Goal: Task Accomplishment & Management: Use online tool/utility

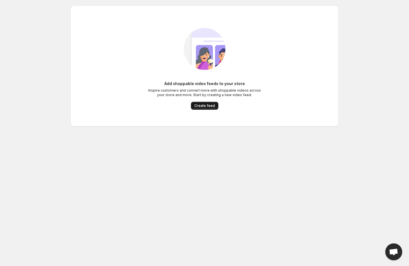
click at [207, 103] on button "Create feed" at bounding box center [204, 106] width 27 height 8
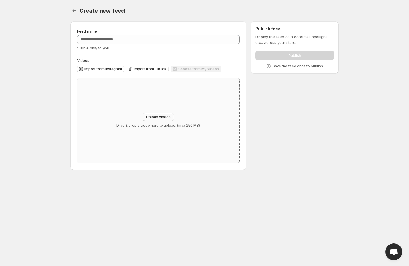
click at [160, 114] on button "Upload videos" at bounding box center [158, 117] width 31 height 8
type input "**********"
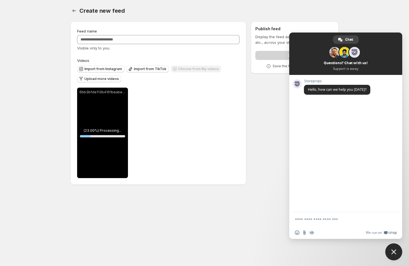
click at [292, 3] on div "Create new feed. This page is ready Create new feed" at bounding box center [204, 10] width 268 height 21
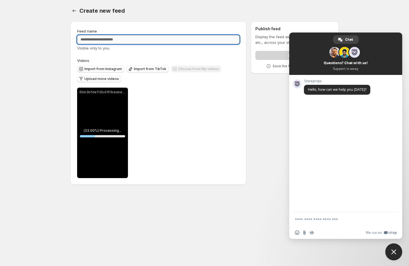
click at [197, 38] on input "Feed name" at bounding box center [158, 39] width 162 height 9
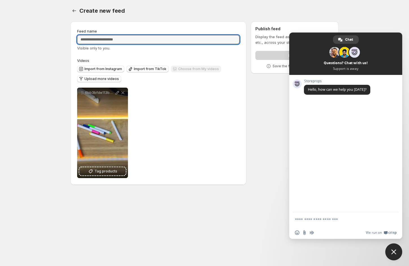
click at [395, 248] on span "Close chat" at bounding box center [393, 251] width 17 height 17
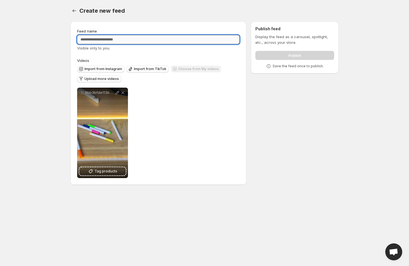
click at [205, 39] on input "Feed name" at bounding box center [158, 39] width 162 height 9
type input "********"
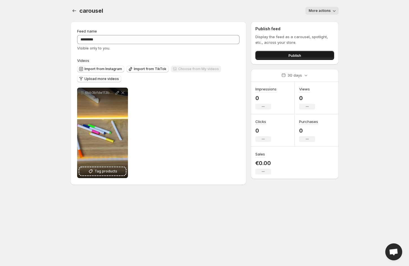
click at [281, 54] on button "Publish" at bounding box center [294, 55] width 79 height 9
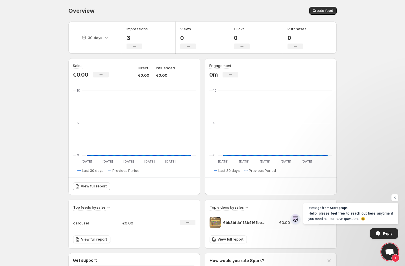
drag, startPoint x: 0, startPoint y: 0, endPoint x: 43, endPoint y: 65, distance: 78.0
click at [43, 65] on body "Home Feeds Videos Subscription Settings Overview. This page is ready Overview C…" at bounding box center [202, 133] width 405 height 266
